Goal: Task Accomplishment & Management: Complete application form

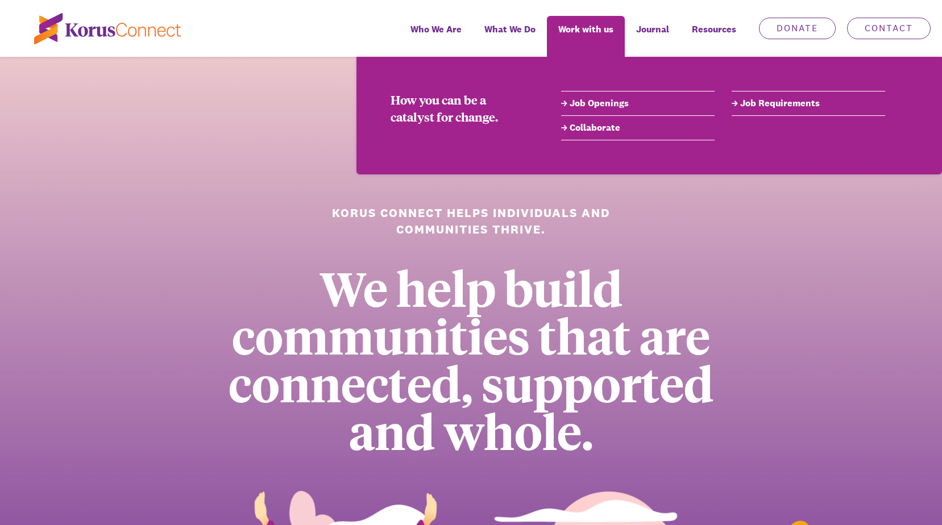
click at [589, 106] on link "Job Openings" at bounding box center [637, 104] width 153 height 14
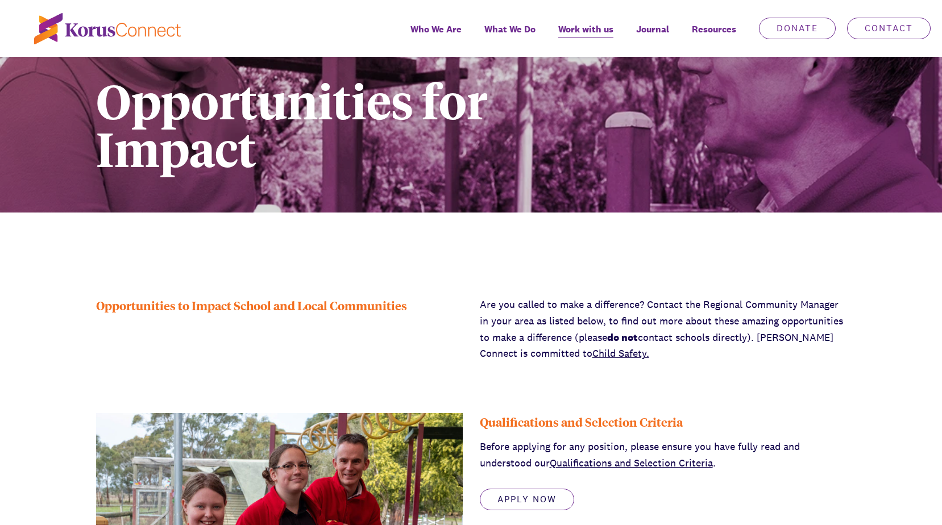
scroll to position [227, 0]
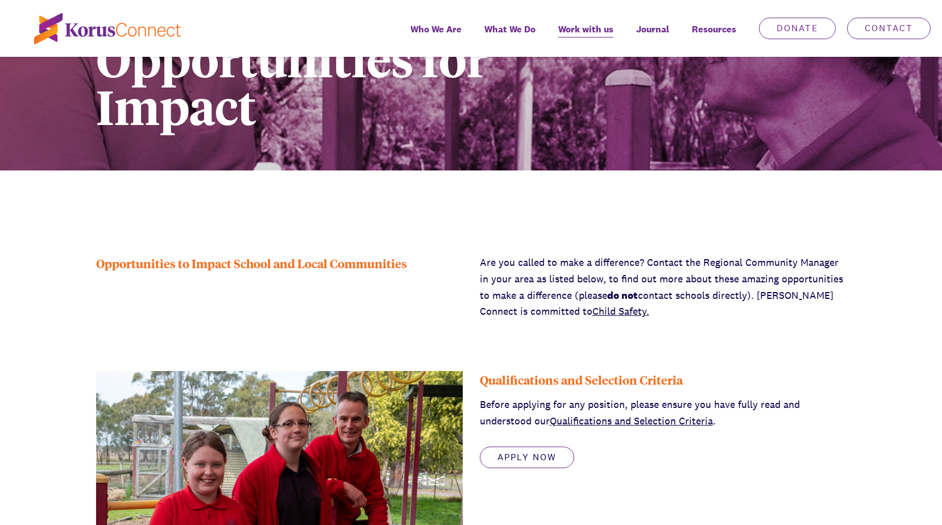
click at [635, 415] on link "Qualifications and Selection Criteria" at bounding box center [631, 420] width 163 height 13
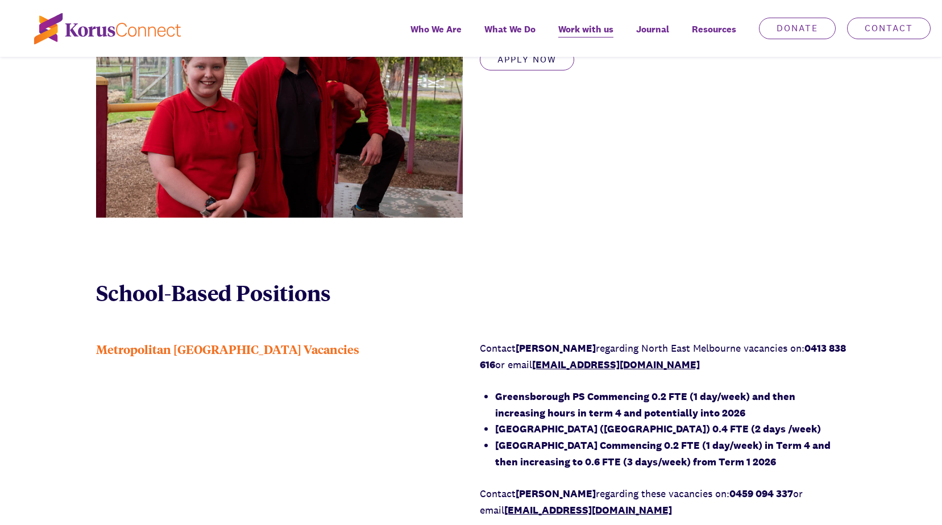
scroll to position [341, 0]
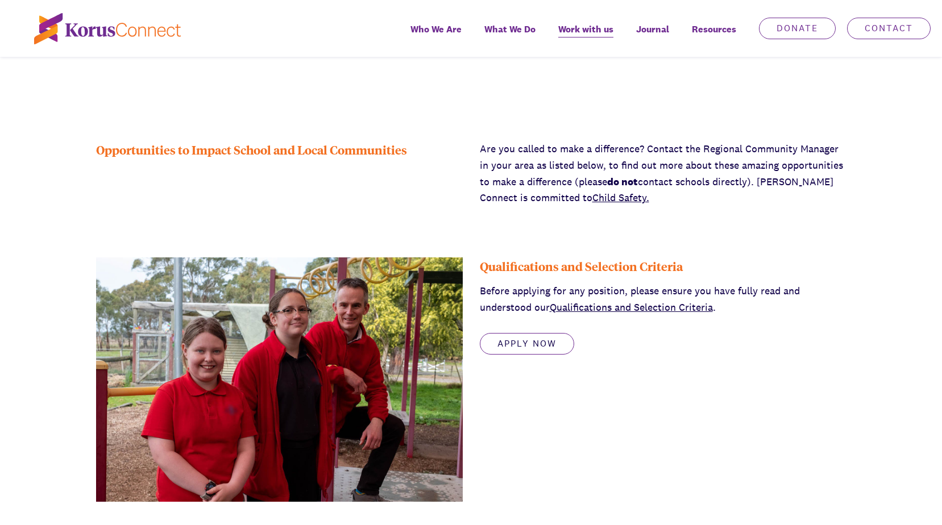
click at [586, 311] on link "Qualifications and Selection Criteria" at bounding box center [631, 307] width 163 height 13
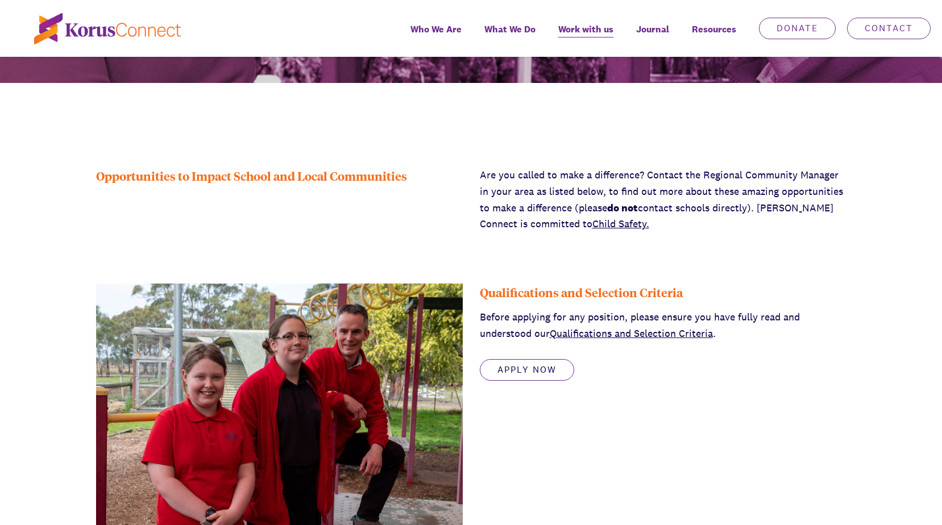
scroll to position [398, 0]
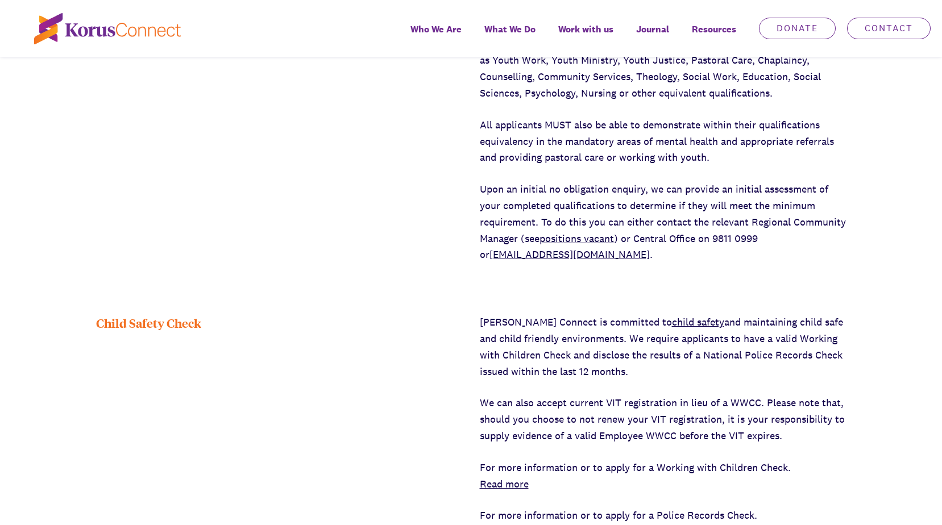
scroll to position [739, 0]
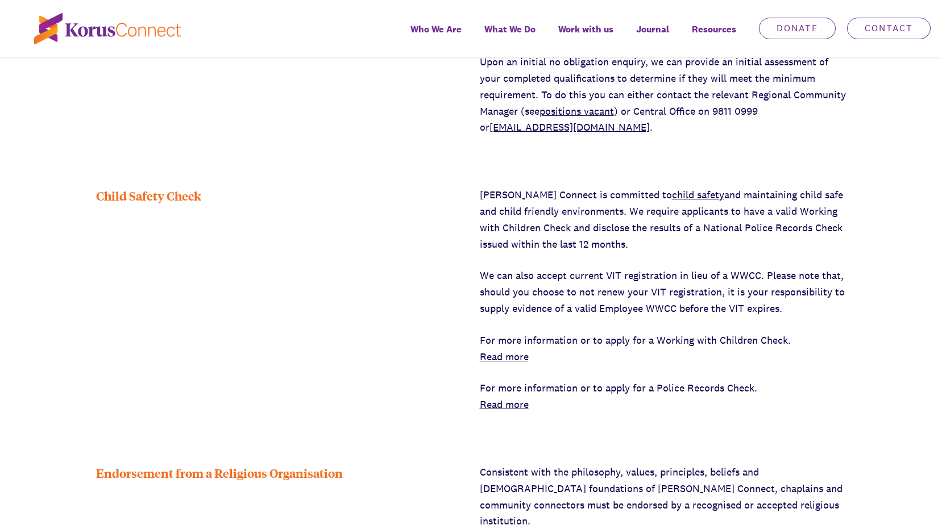
click at [505, 356] on link "Read more" at bounding box center [504, 356] width 49 height 13
click at [505, 404] on link "Read more" at bounding box center [504, 404] width 49 height 13
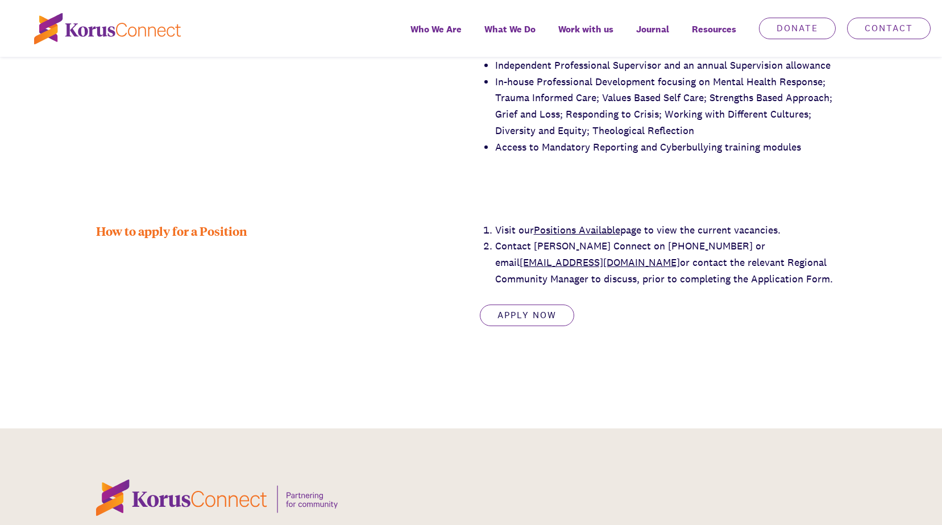
scroll to position [1876, 0]
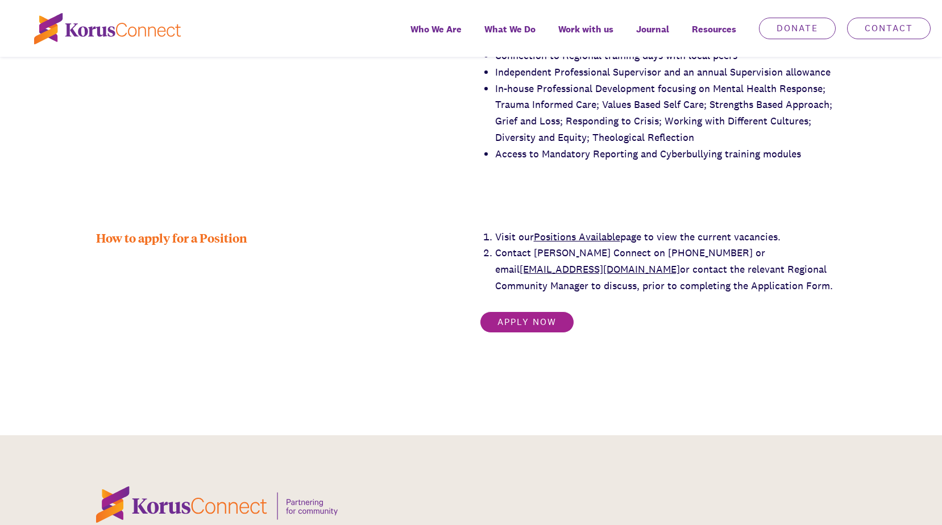
click at [540, 313] on link "Apply now" at bounding box center [527, 323] width 94 height 22
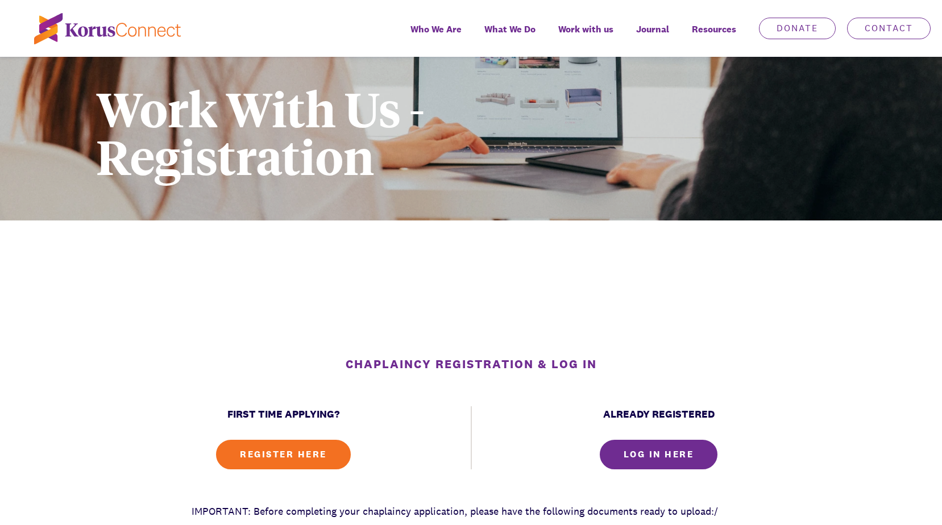
scroll to position [114, 0]
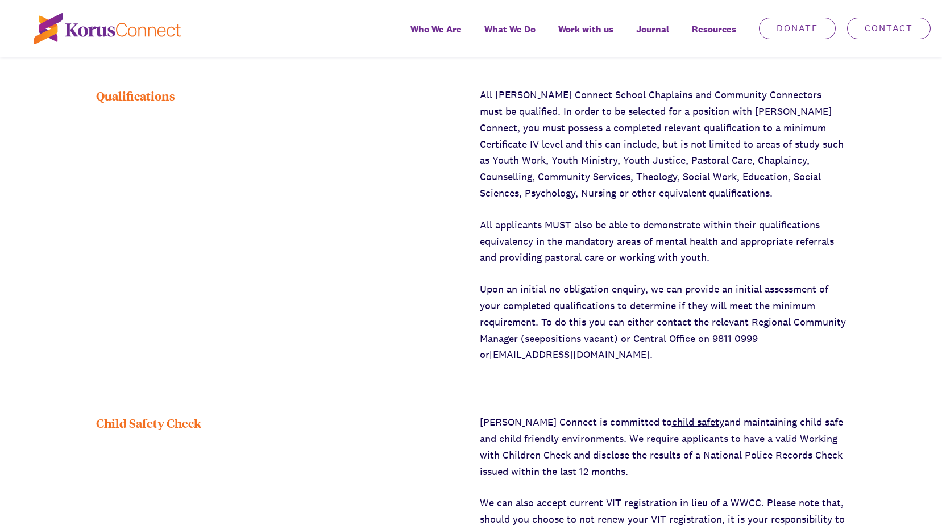
scroll to position [171, 0]
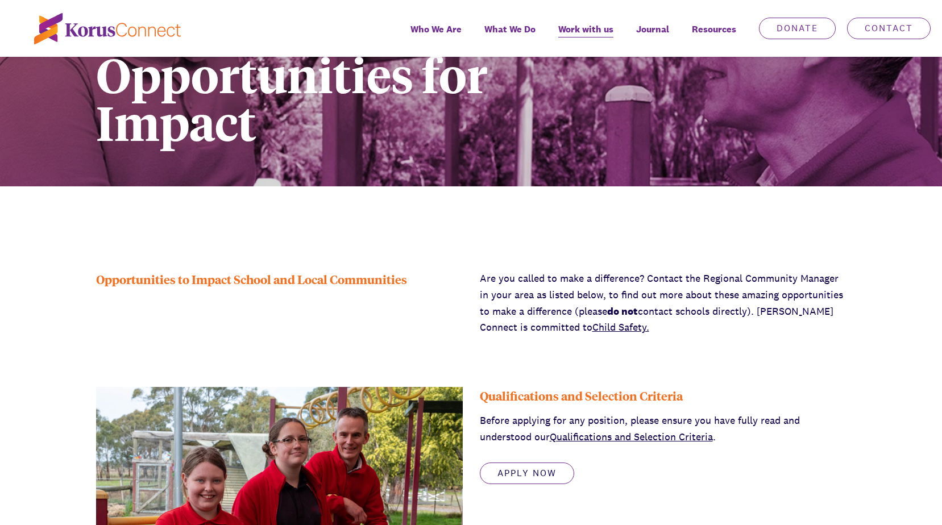
scroll to position [284, 0]
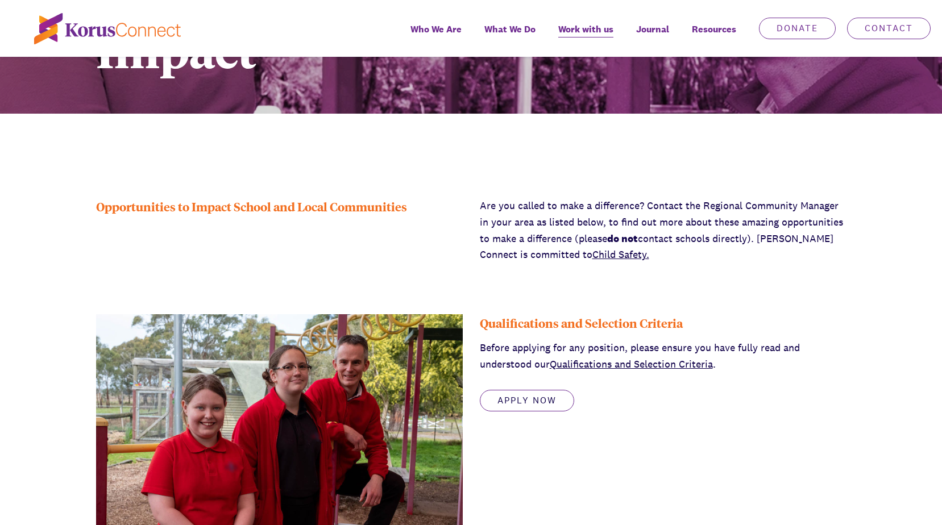
click at [593, 366] on link "Qualifications and Selection Criteria" at bounding box center [631, 364] width 163 height 13
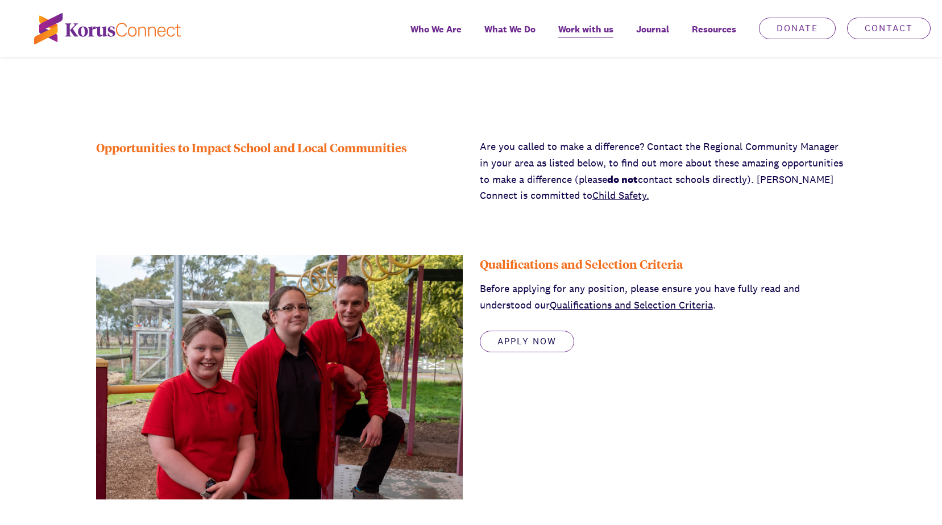
scroll to position [341, 0]
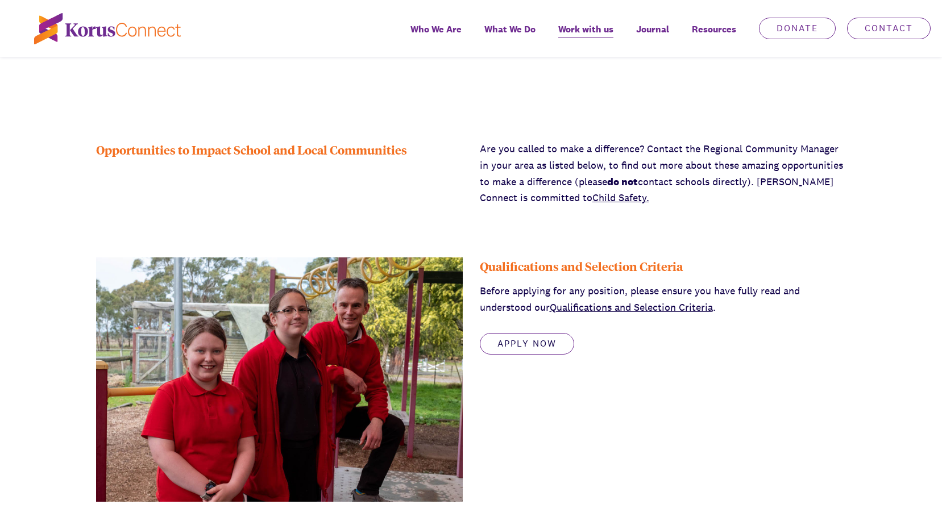
click at [605, 304] on link "Qualifications and Selection Criteria" at bounding box center [631, 307] width 163 height 13
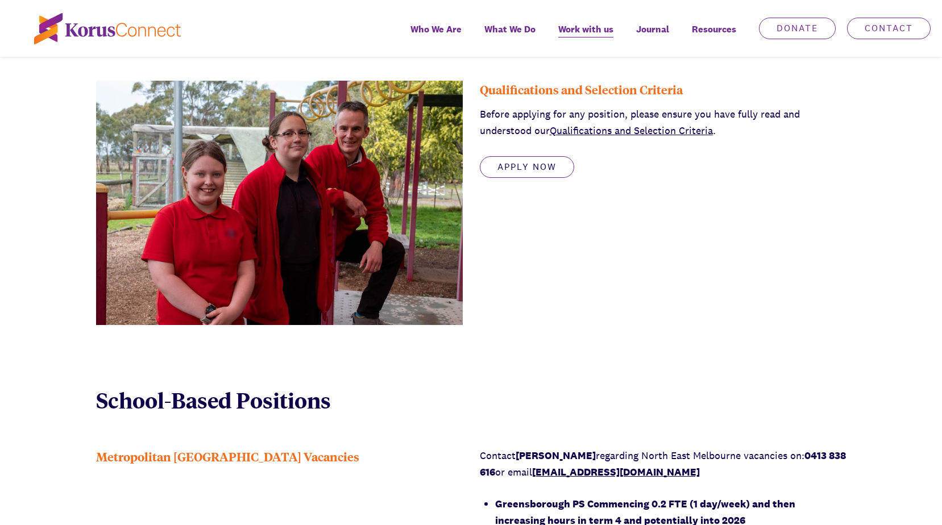
scroll to position [398, 0]
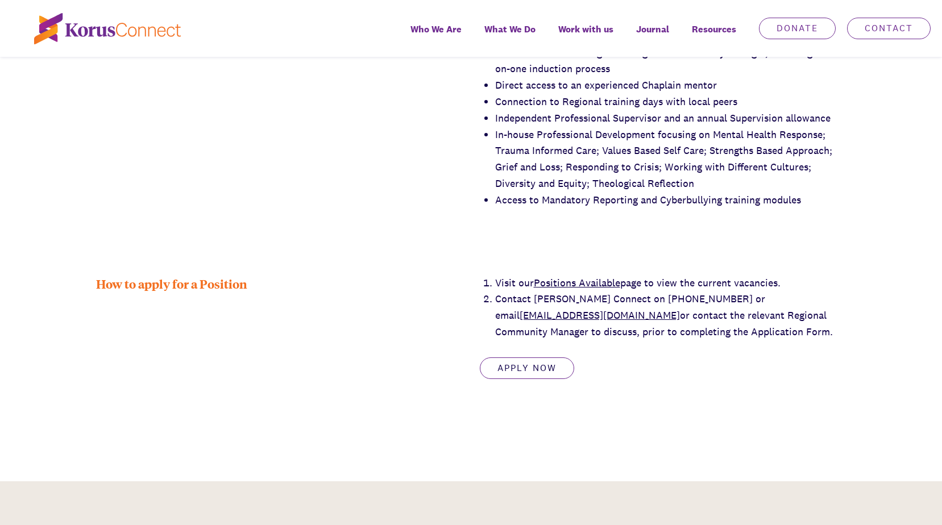
scroll to position [1876, 0]
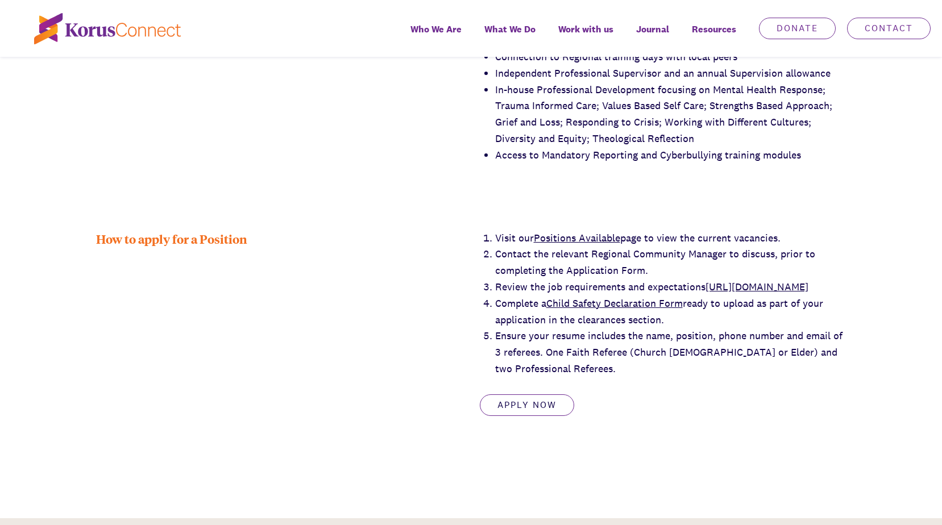
scroll to position [1876, 0]
click at [705, 288] on link "[URL][DOMAIN_NAME]" at bounding box center [756, 285] width 103 height 13
click at [597, 302] on link "Child Safety Declaration Form" at bounding box center [614, 302] width 136 height 13
click at [705, 285] on link "https://www.korusconnect.org.au/school-chaplaincy-application-pack" at bounding box center [756, 285] width 103 height 13
click at [580, 304] on link "Child Safety Declaration Form" at bounding box center [614, 302] width 136 height 13
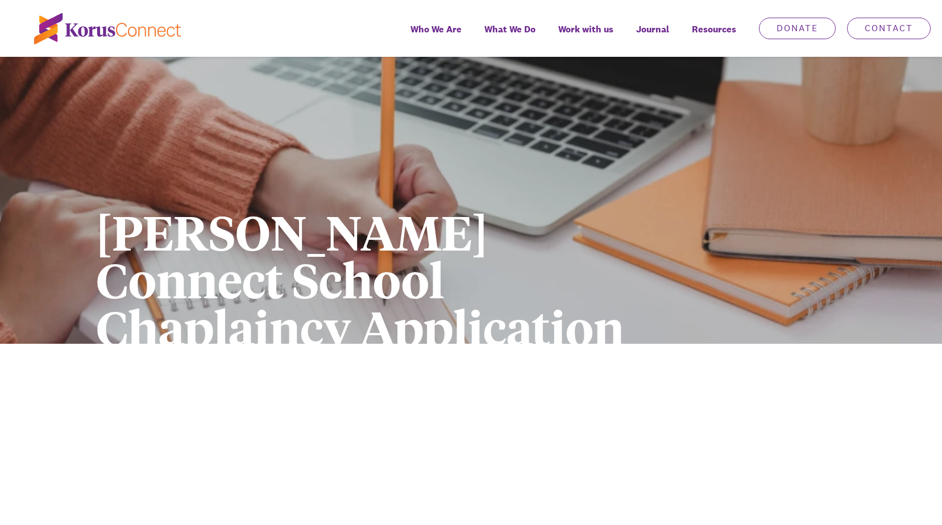
scroll to position [227, 0]
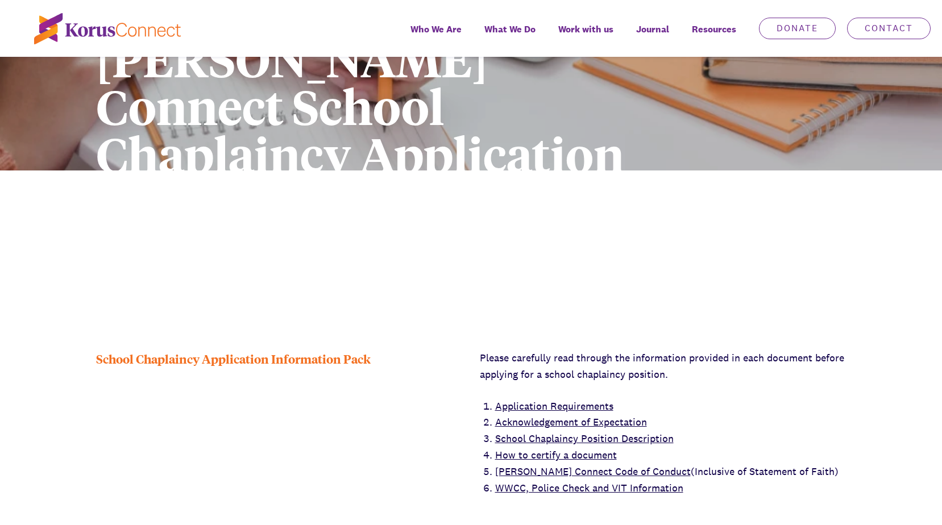
click at [552, 400] on link "Application Requirements" at bounding box center [554, 406] width 118 height 13
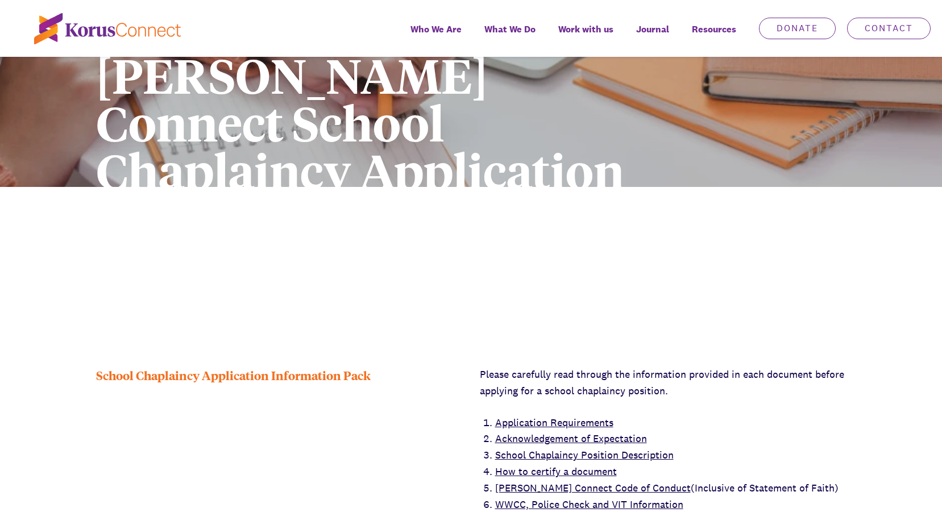
scroll to position [114, 0]
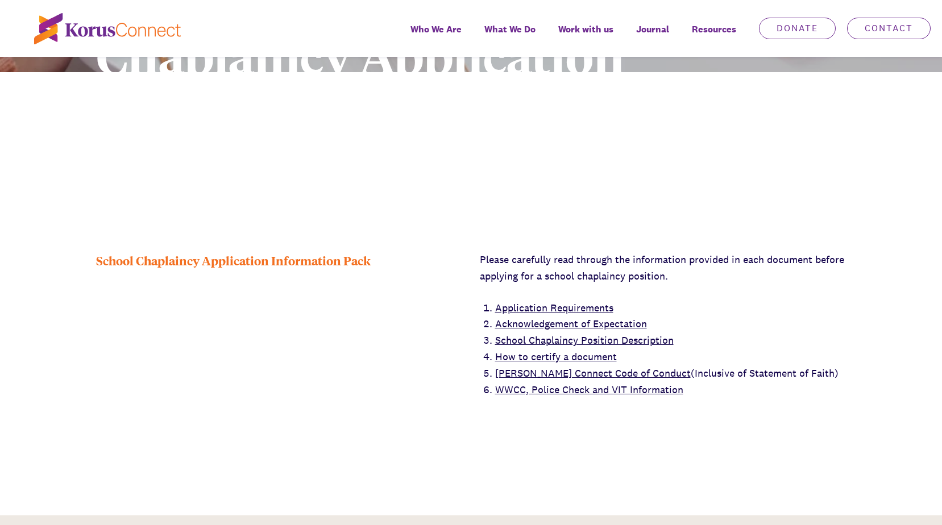
scroll to position [284, 0]
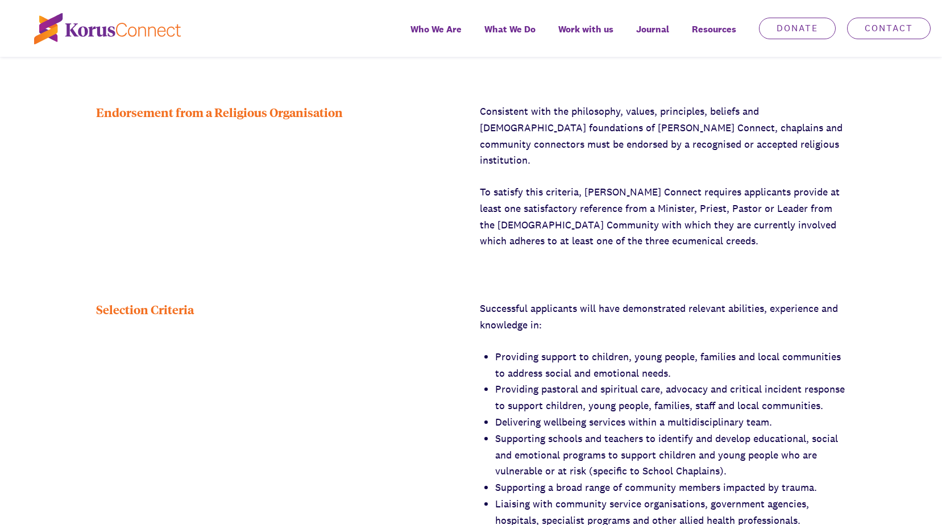
scroll to position [1023, 0]
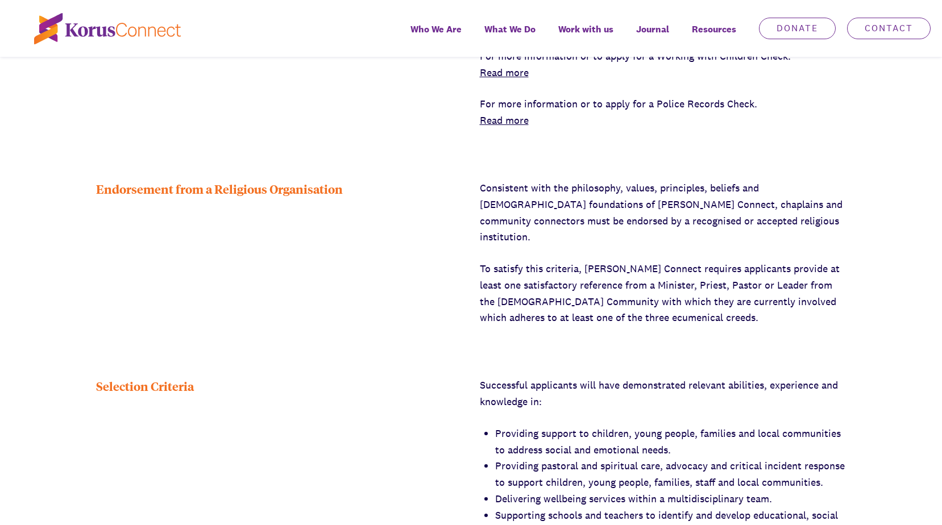
click at [522, 122] on link "Read more" at bounding box center [504, 120] width 49 height 13
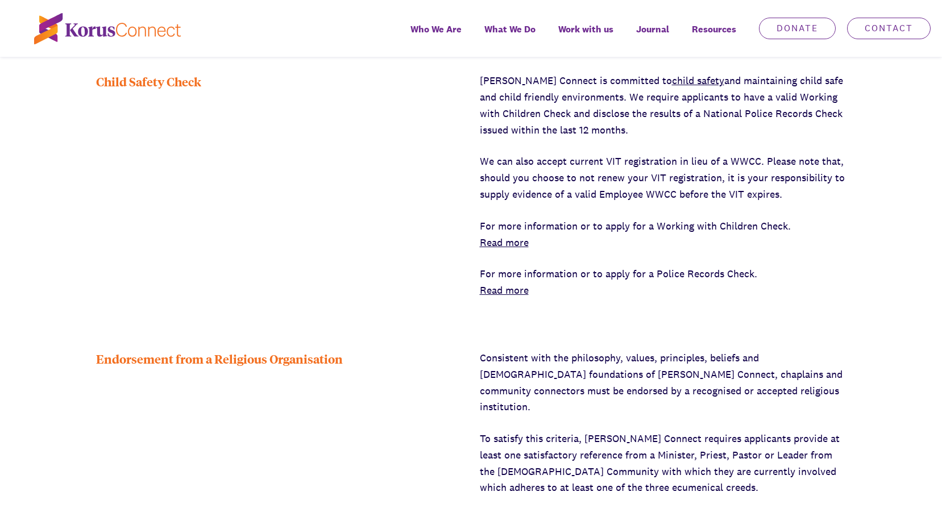
scroll to position [853, 0]
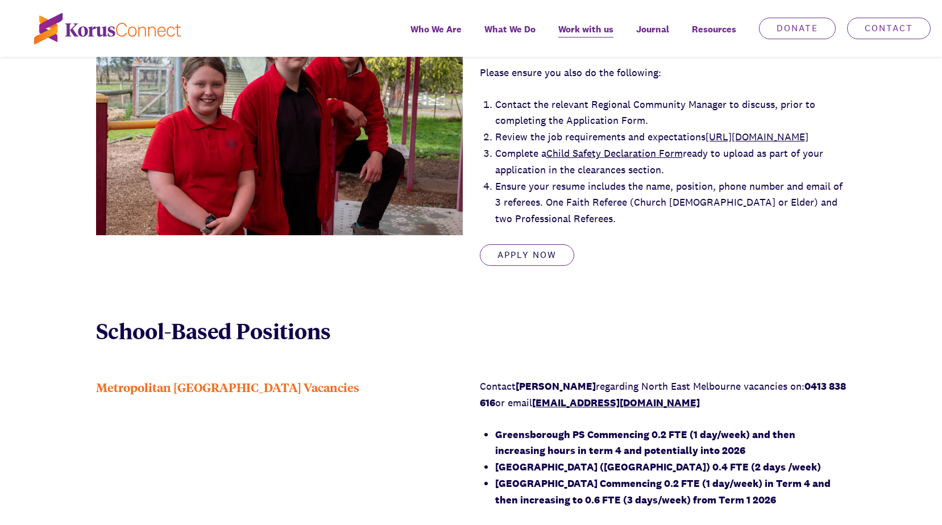
scroll to position [739, 0]
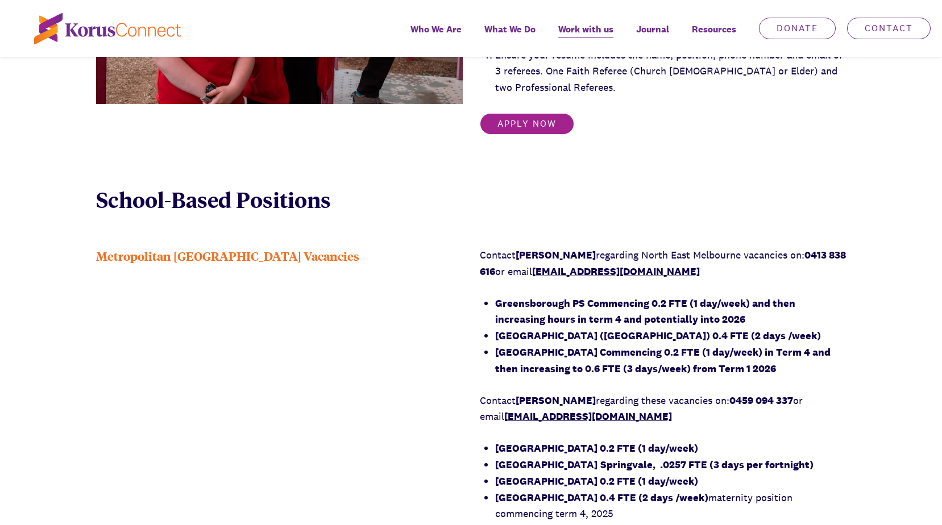
click at [530, 132] on link "Apply Now" at bounding box center [527, 124] width 94 height 22
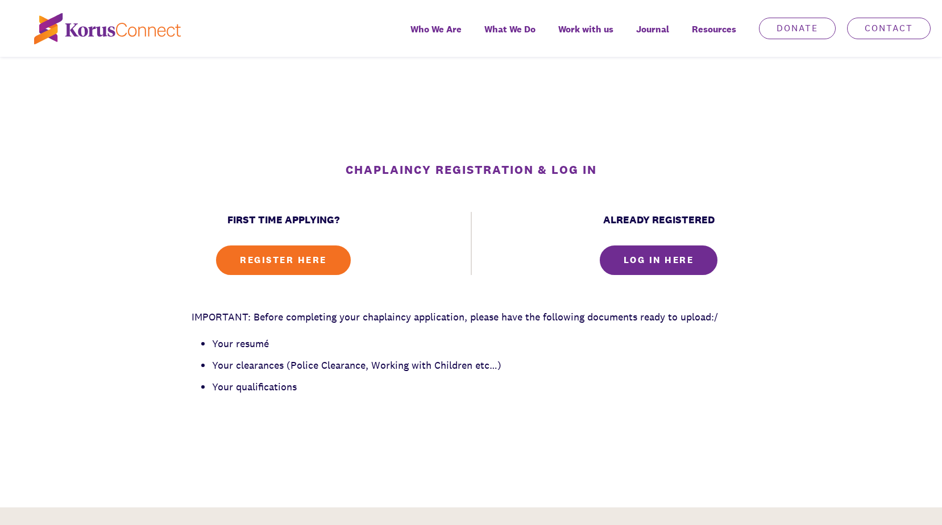
scroll to position [227, 0]
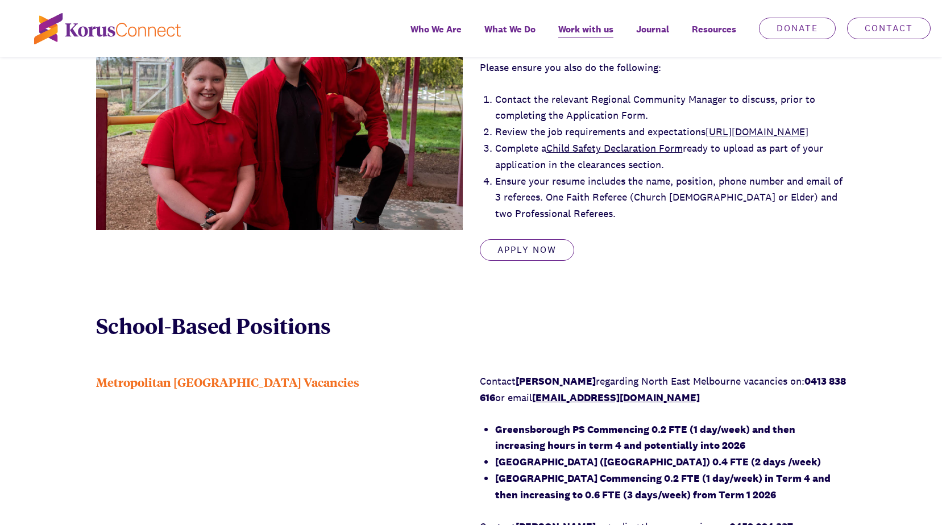
scroll to position [512, 0]
